Goal: Task Accomplishment & Management: Use online tool/utility

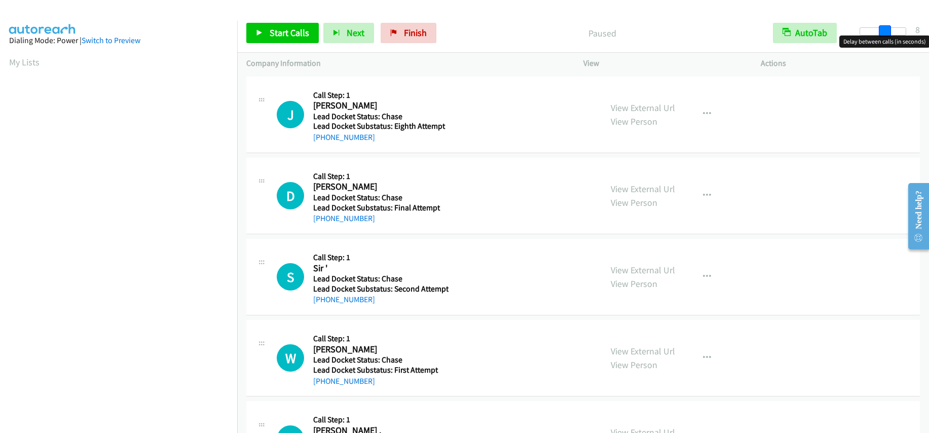
drag, startPoint x: 861, startPoint y: 32, endPoint x: 887, endPoint y: 32, distance: 25.4
click at [887, 32] on span at bounding box center [885, 31] width 12 height 12
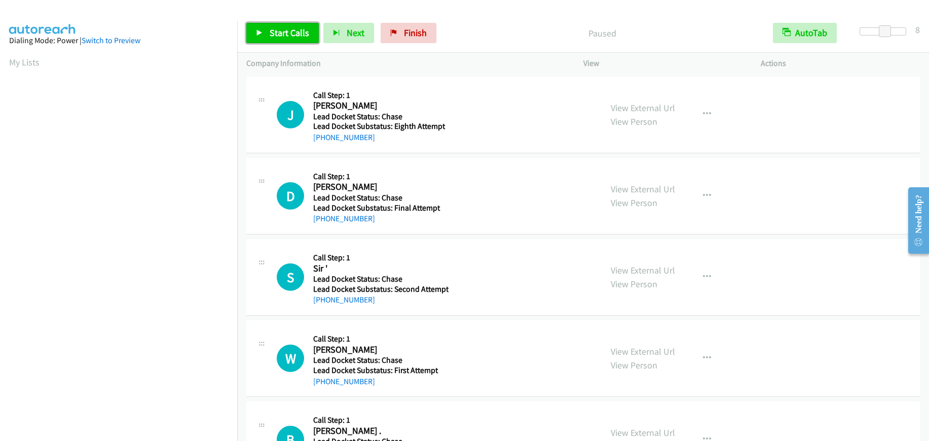
click at [286, 34] on span "Start Calls" at bounding box center [290, 33] width 40 height 12
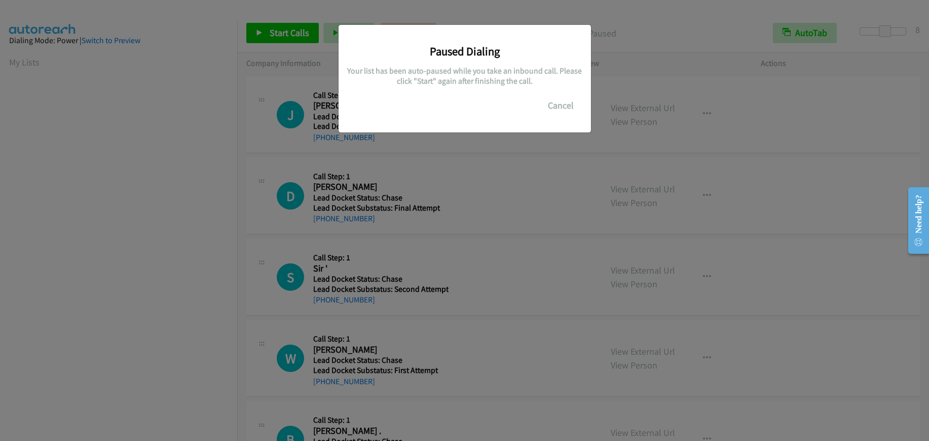
scroll to position [128, 0]
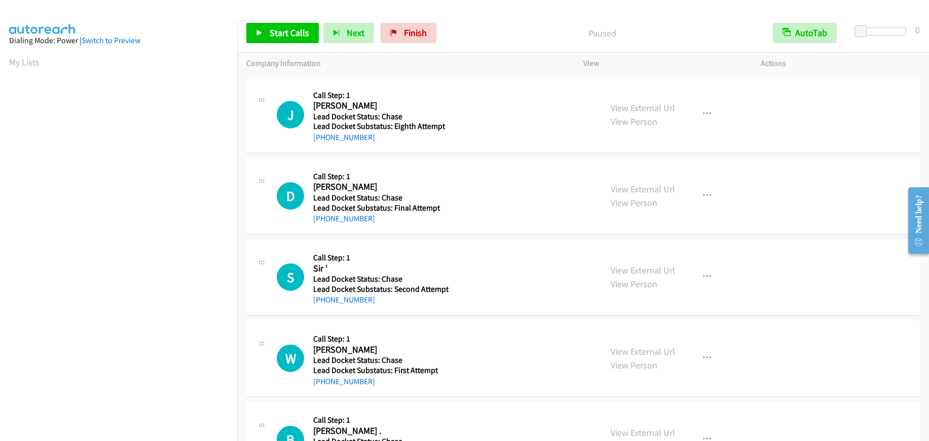
scroll to position [128, 0]
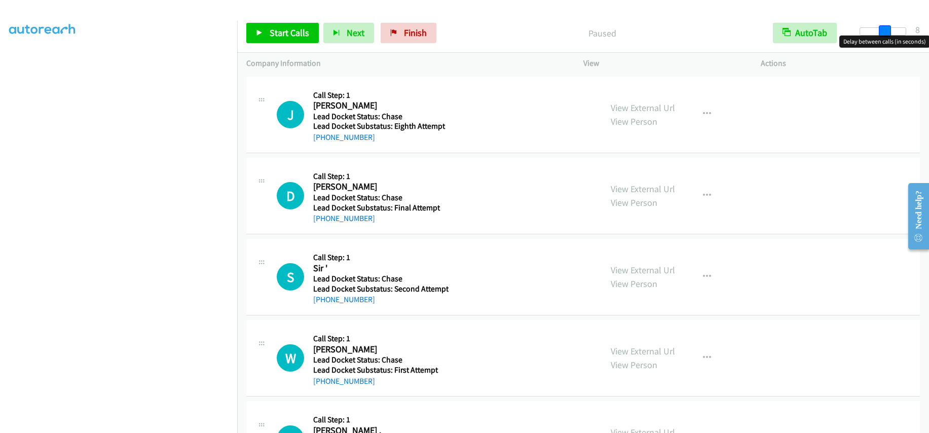
drag, startPoint x: 861, startPoint y: 28, endPoint x: 884, endPoint y: 33, distance: 24.0
click at [884, 33] on span at bounding box center [885, 31] width 12 height 12
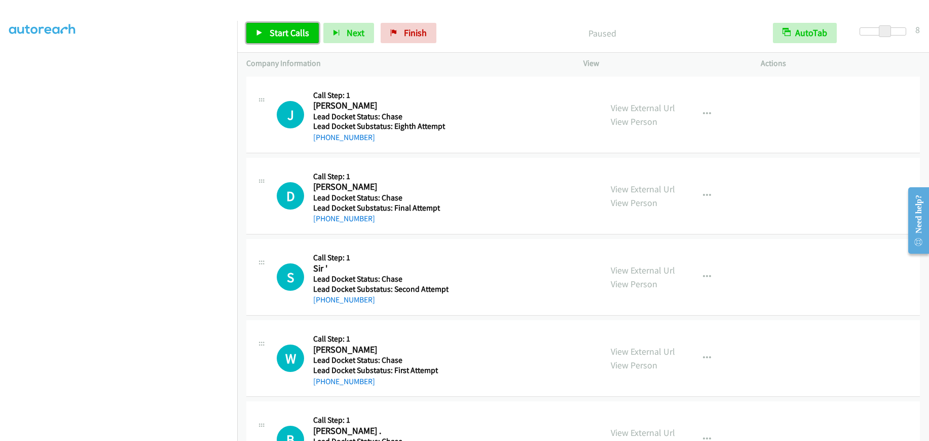
click at [300, 31] on span "Start Calls" at bounding box center [290, 33] width 40 height 12
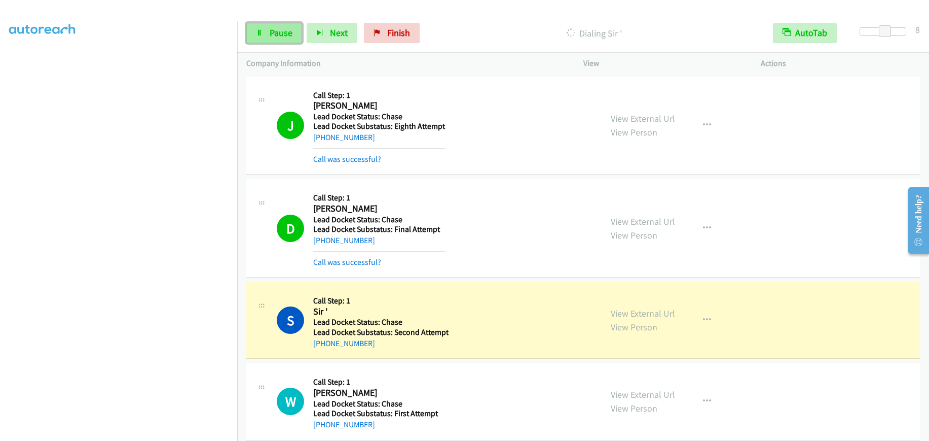
click at [287, 37] on span "Pause" at bounding box center [281, 33] width 23 height 12
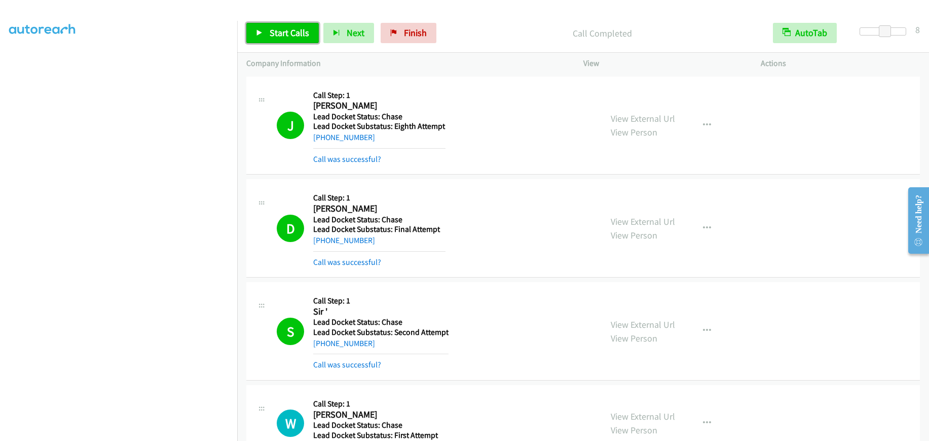
click at [291, 34] on span "Start Calls" at bounding box center [290, 33] width 40 height 12
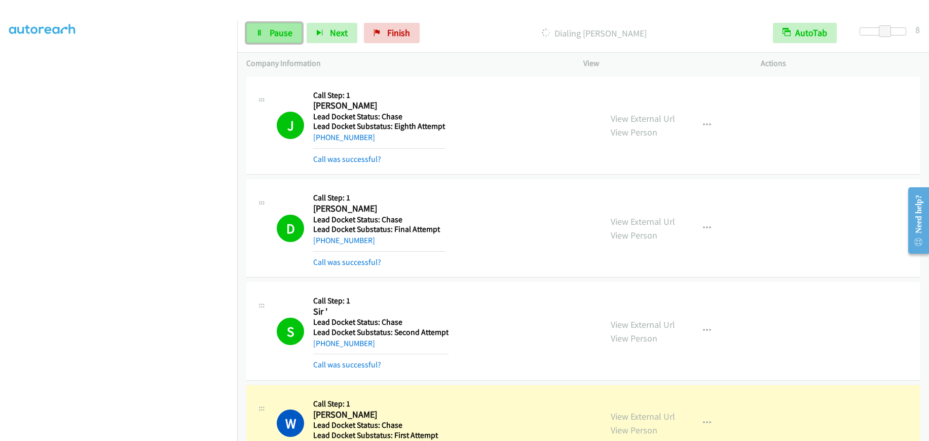
click at [284, 39] on link "Pause" at bounding box center [274, 33] width 56 height 20
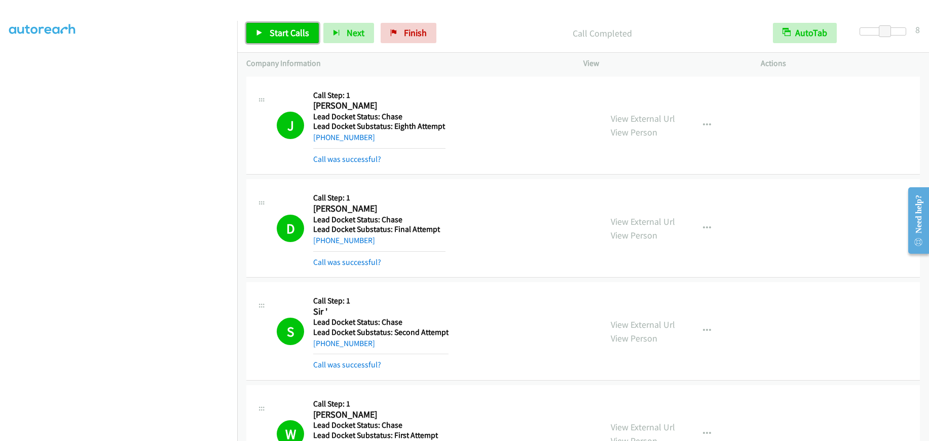
click at [277, 39] on link "Start Calls" at bounding box center [282, 33] width 73 height 20
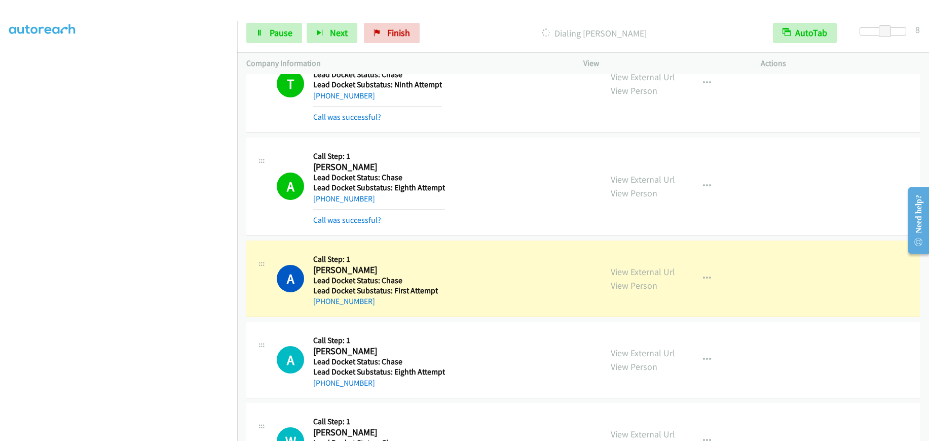
scroll to position [811, 0]
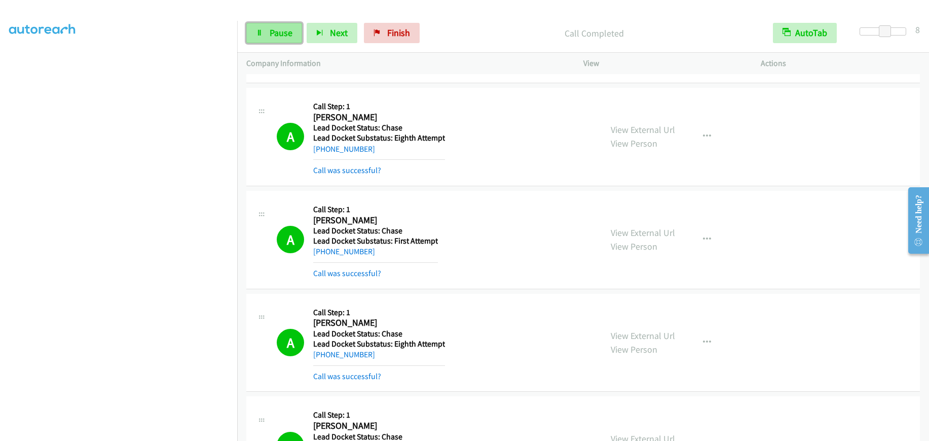
click at [267, 35] on link "Pause" at bounding box center [274, 33] width 56 height 20
click at [265, 31] on link "Start Calls" at bounding box center [282, 33] width 73 height 20
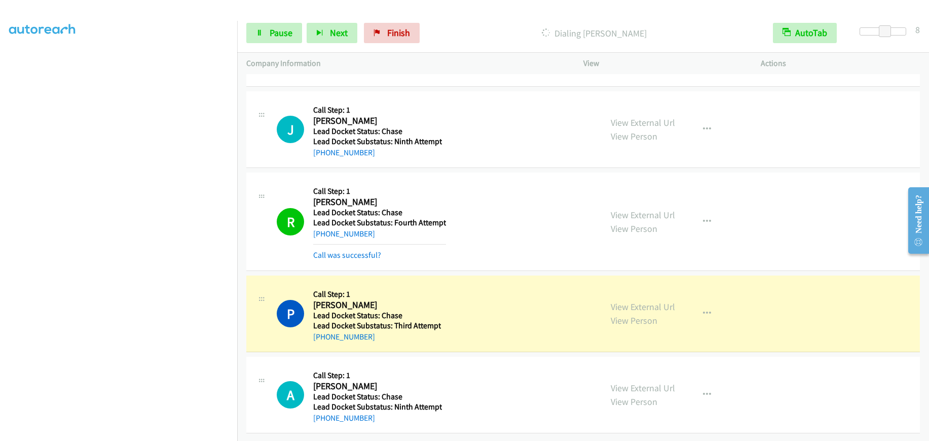
scroll to position [1329, 0]
click at [282, 34] on span "Pause" at bounding box center [281, 33] width 23 height 12
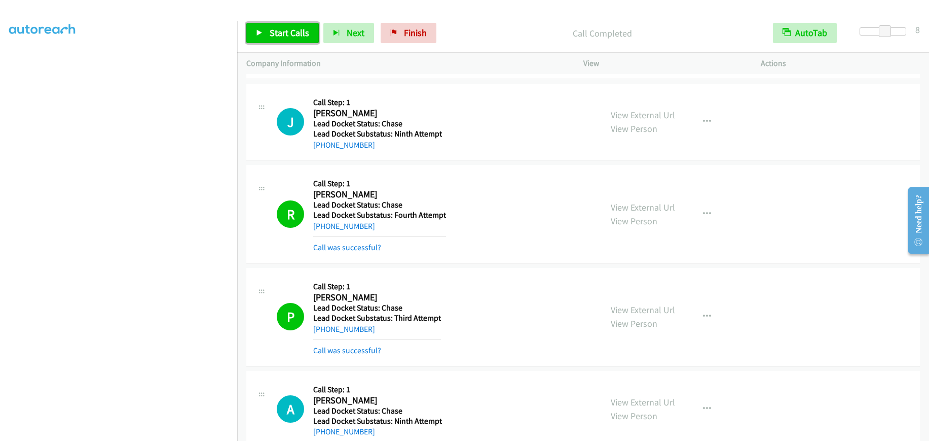
click at [291, 33] on span "Start Calls" at bounding box center [290, 33] width 40 height 12
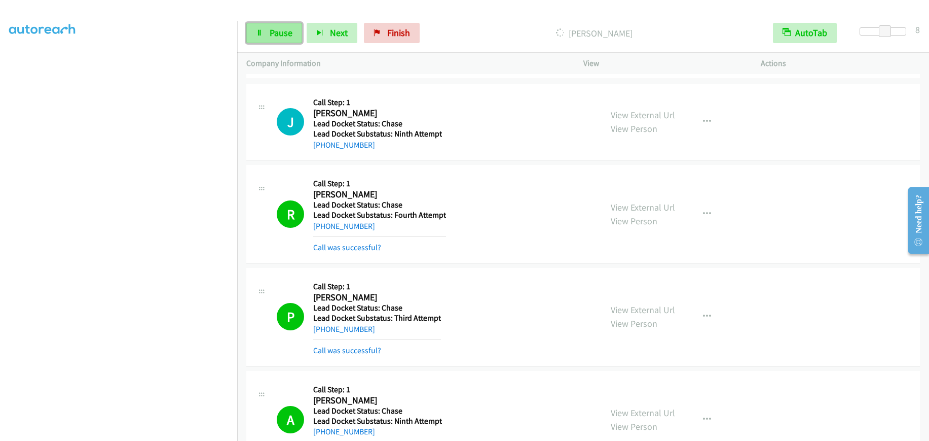
click at [264, 30] on link "Pause" at bounding box center [274, 33] width 56 height 20
click at [269, 30] on link "Start Calls" at bounding box center [282, 33] width 73 height 20
click at [290, 30] on span "Pause" at bounding box center [281, 33] width 23 height 12
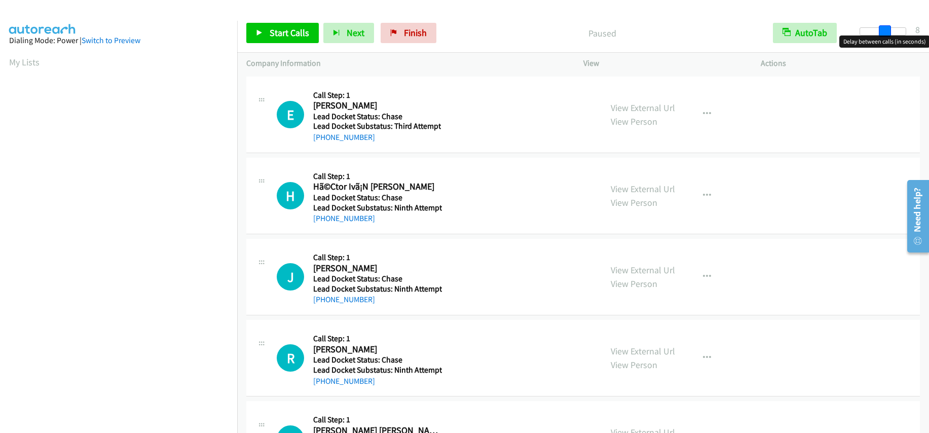
drag, startPoint x: 862, startPoint y: 28, endPoint x: 886, endPoint y: 28, distance: 23.8
click at [886, 28] on span at bounding box center [885, 31] width 12 height 12
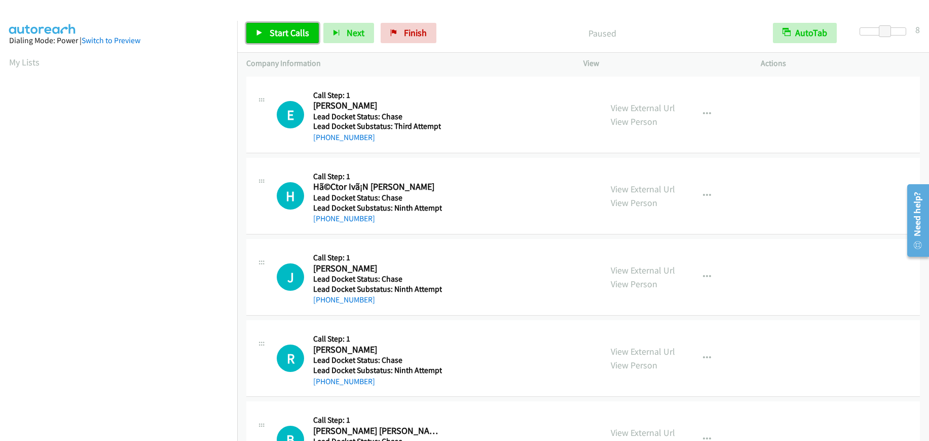
click at [299, 31] on span "Start Calls" at bounding box center [290, 33] width 40 height 12
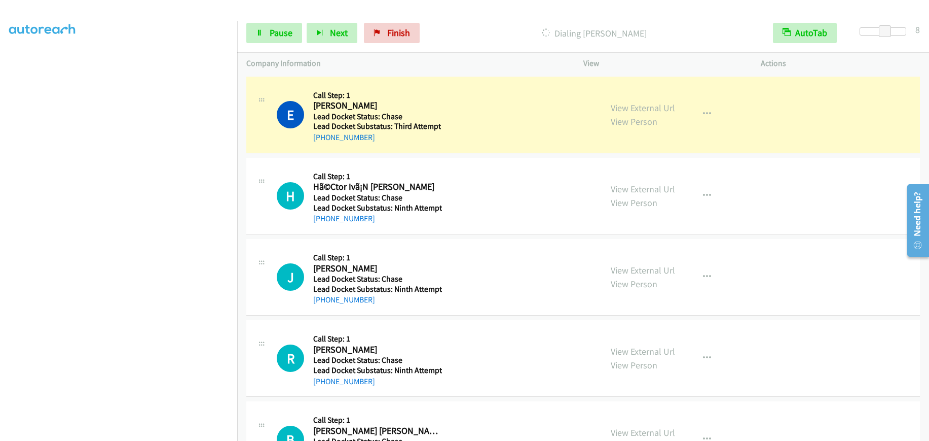
scroll to position [128, 0]
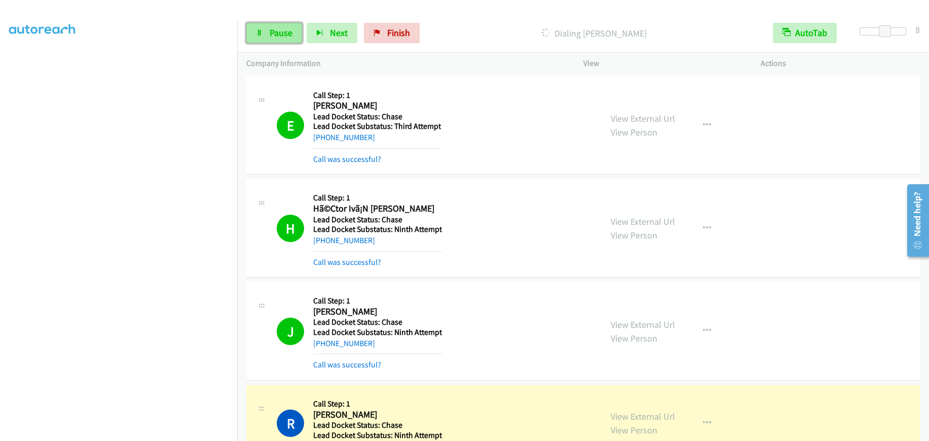
click at [263, 31] on link "Pause" at bounding box center [274, 33] width 56 height 20
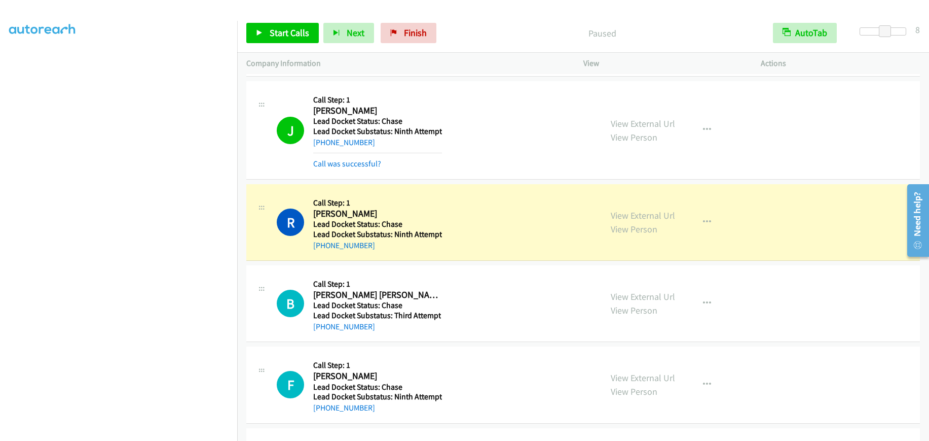
scroll to position [304, 0]
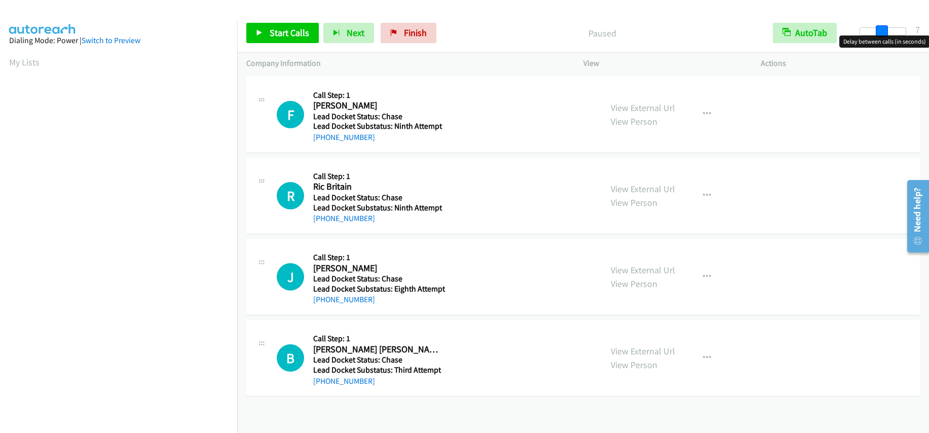
drag, startPoint x: 863, startPoint y: 30, endPoint x: 885, endPoint y: 27, distance: 22.0
click at [885, 27] on span at bounding box center [882, 31] width 12 height 12
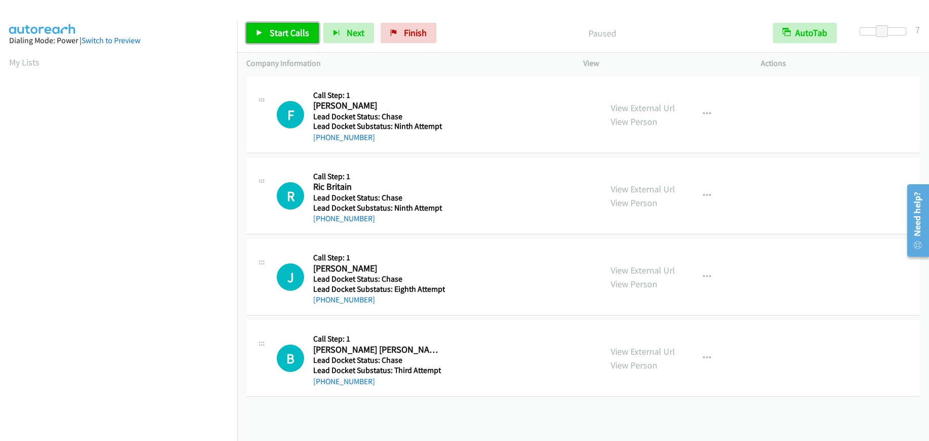
click at [281, 34] on span "Start Calls" at bounding box center [290, 33] width 40 height 12
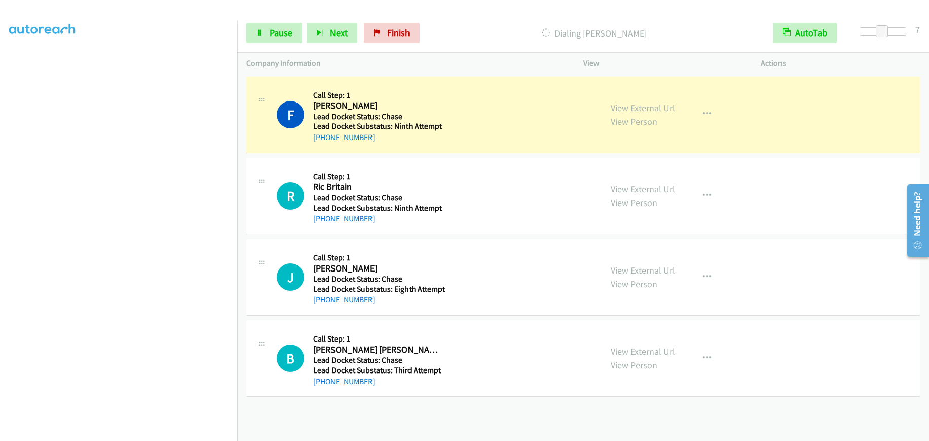
scroll to position [128, 0]
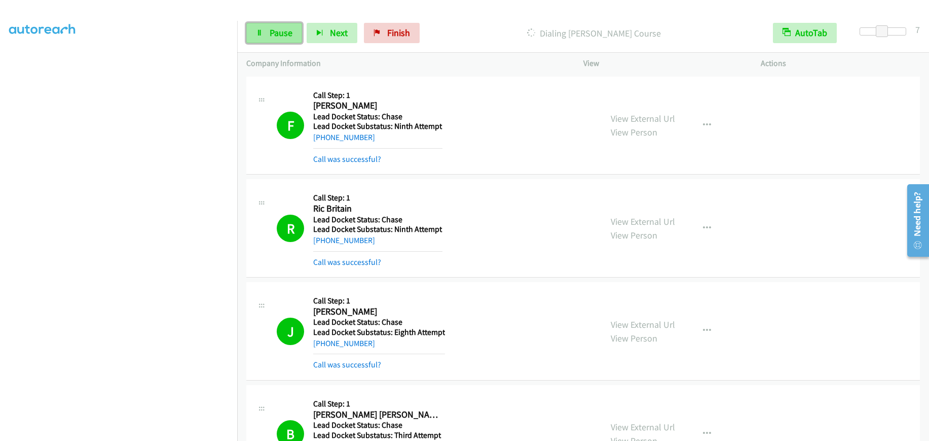
click at [274, 32] on span "Pause" at bounding box center [281, 33] width 23 height 12
click at [288, 32] on span "Start Calls" at bounding box center [290, 33] width 40 height 12
click at [271, 36] on span "Pause" at bounding box center [281, 33] width 23 height 12
click at [294, 39] on link "Start Calls" at bounding box center [282, 33] width 73 height 20
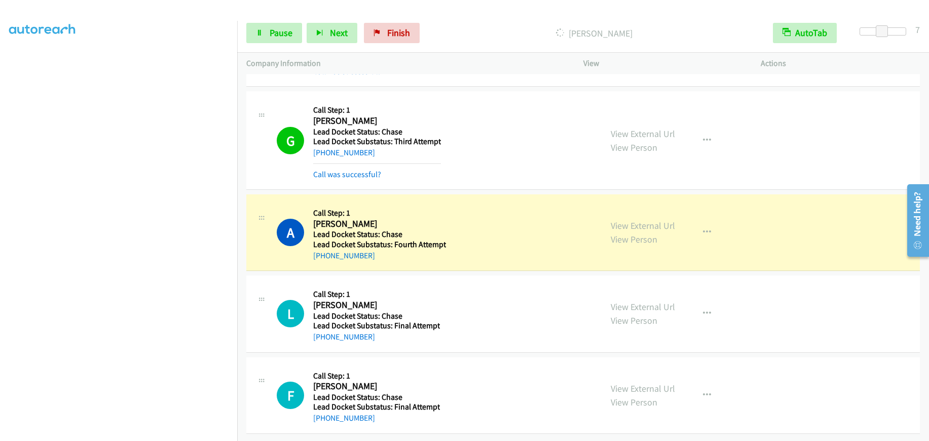
scroll to position [609, 0]
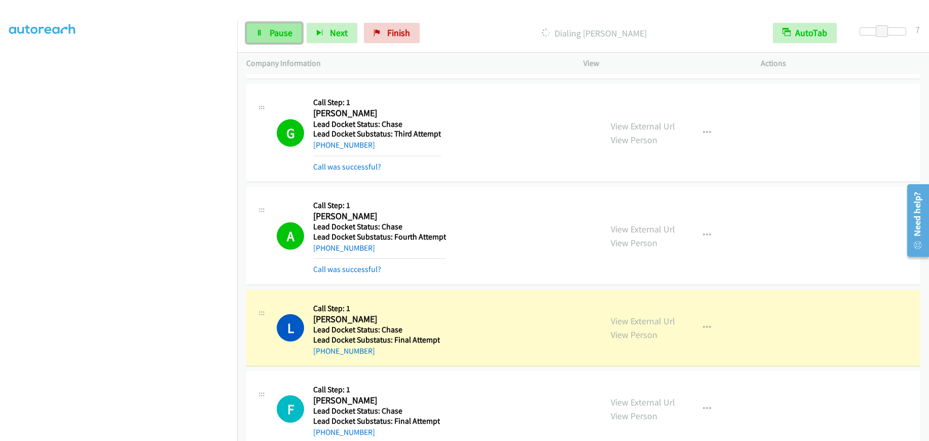
click at [273, 33] on span "Pause" at bounding box center [281, 33] width 23 height 12
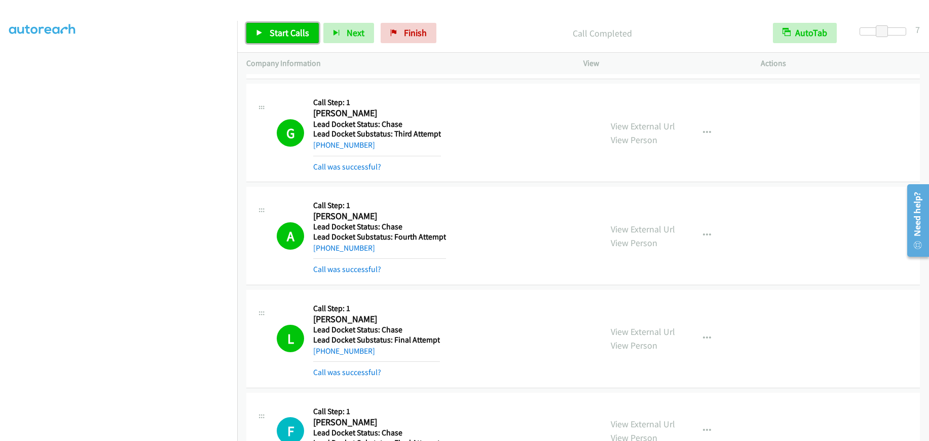
click at [294, 35] on span "Start Calls" at bounding box center [290, 33] width 40 height 12
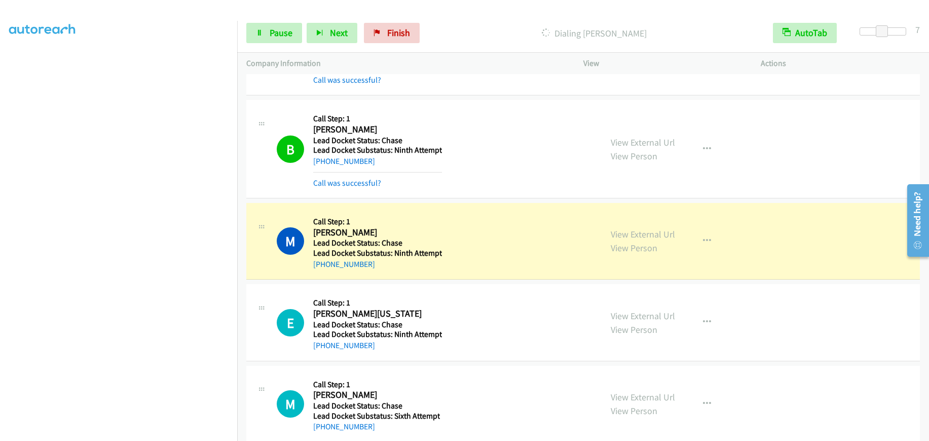
scroll to position [1205, 0]
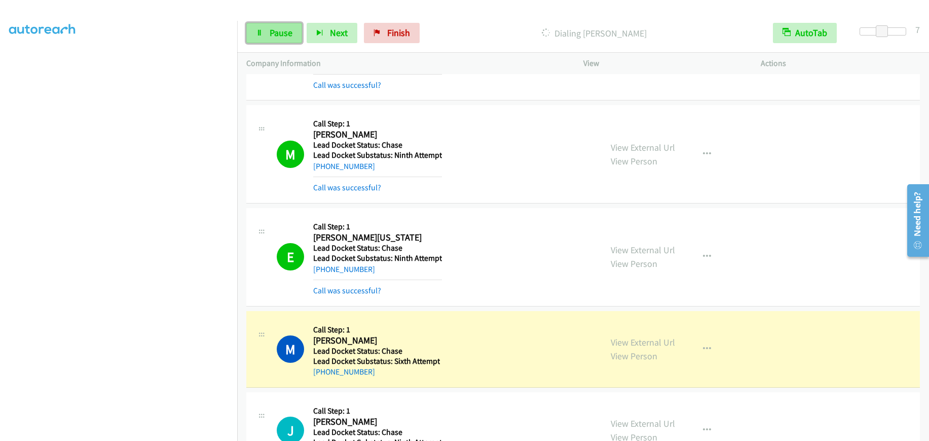
click at [292, 32] on link "Pause" at bounding box center [274, 33] width 56 height 20
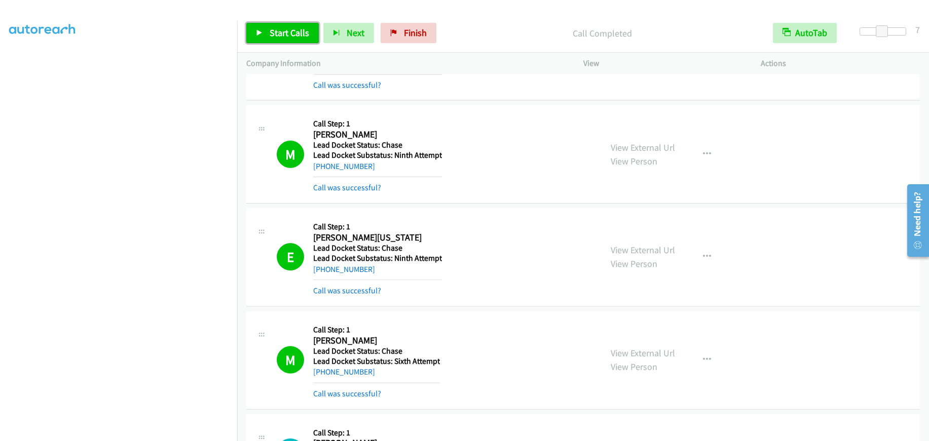
click at [290, 31] on span "Start Calls" at bounding box center [290, 33] width 40 height 12
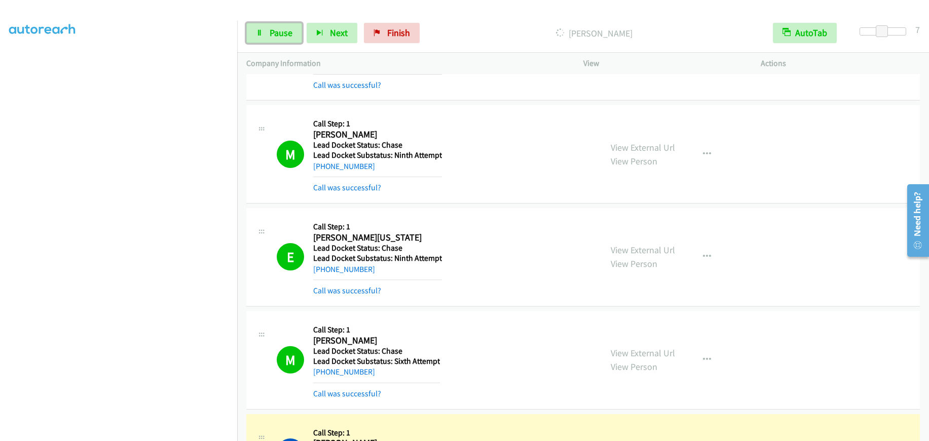
click at [260, 27] on link "Pause" at bounding box center [274, 33] width 56 height 20
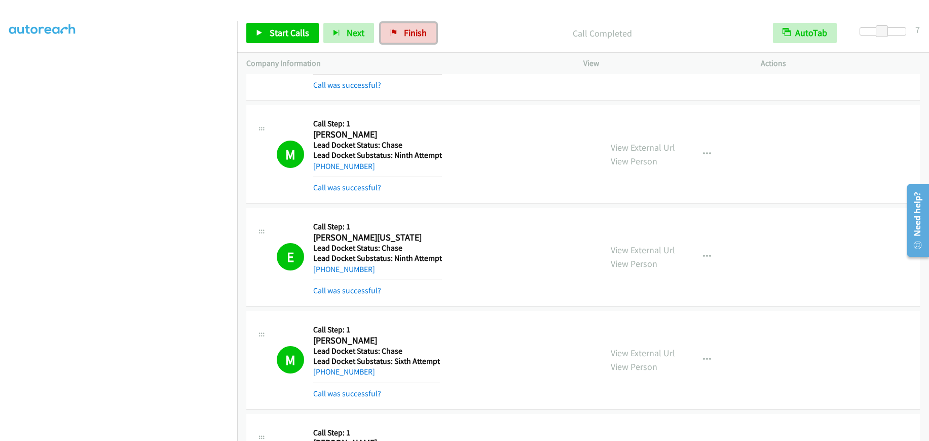
drag, startPoint x: 401, startPoint y: 27, endPoint x: 507, endPoint y: 37, distance: 105.9
click at [404, 27] on span "Finish" at bounding box center [415, 33] width 23 height 12
